Goal: Find specific fact: Find contact information

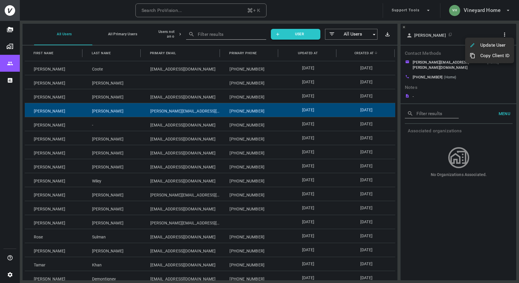
click at [474, 11] on div at bounding box center [259, 141] width 519 height 283
click at [474, 14] on h6 "Vineyard Home" at bounding box center [482, 10] width 37 height 8
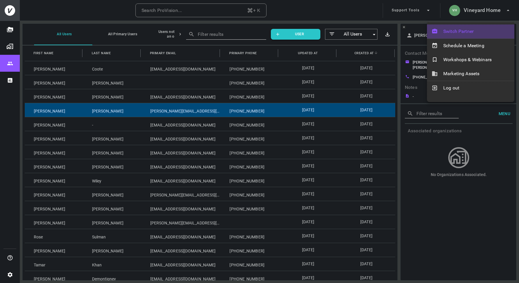
click at [471, 30] on span "Switch Partner" at bounding box center [476, 31] width 66 height 7
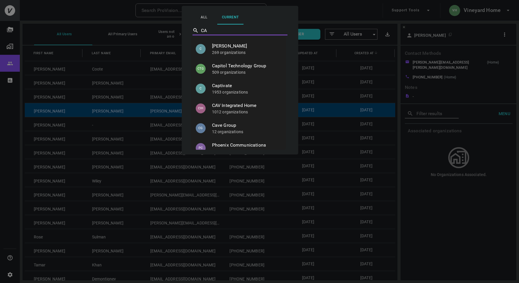
type input "CAV"
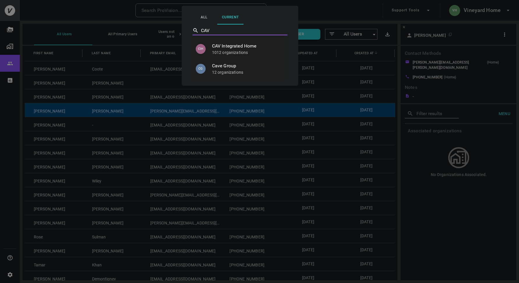
click at [242, 43] on span "CAV Integrated Home" at bounding box center [246, 46] width 69 height 7
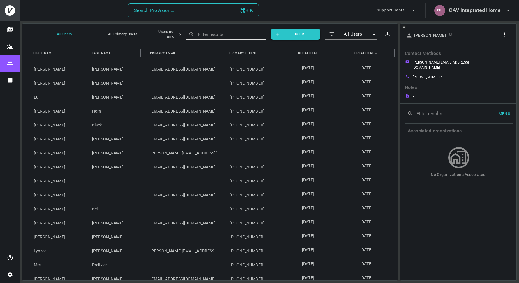
click at [209, 9] on button "Search ProVision... + K" at bounding box center [193, 10] width 131 height 14
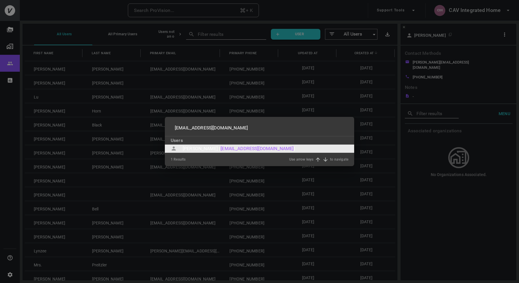
type input "[EMAIL_ADDRESS][DOMAIN_NAME]"
click at [188, 149] on div "[PERSON_NAME] (" at bounding box center [202, 148] width 38 height 7
type input "[EMAIL_ADDRESS][DOMAIN_NAME]"
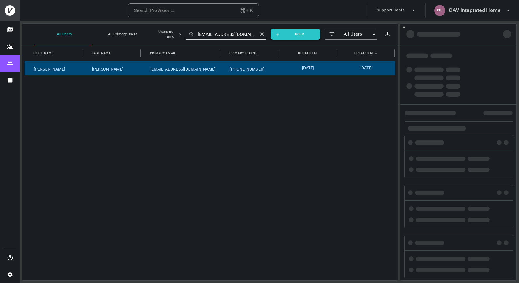
click at [188, 149] on div "0 Results Use arrow keys to navigate" at bounding box center [260, 151] width 178 height 13
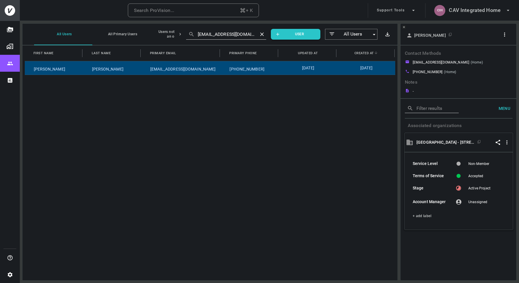
click at [505, 33] on icon "button" at bounding box center [504, 34] width 1 height 4
click at [495, 56] on p "Copy Client ID" at bounding box center [494, 54] width 29 height 7
